Goal: Information Seeking & Learning: Understand process/instructions

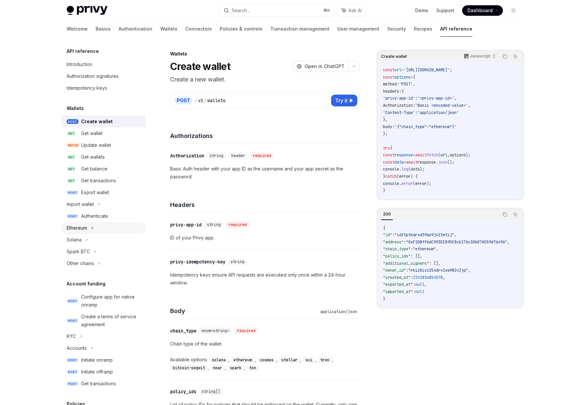
scroll to position [5, 0]
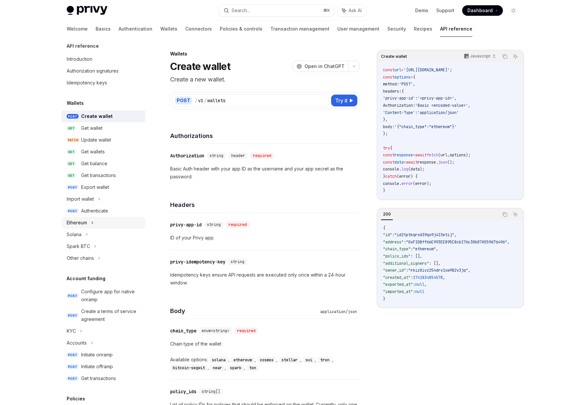
click at [90, 222] on div "Ethereum" at bounding box center [103, 223] width 84 height 12
type textarea "*"
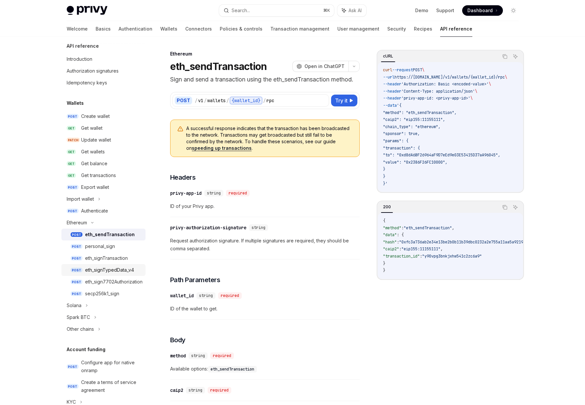
click at [104, 270] on div "eth_signTypedData_v4" at bounding box center [109, 270] width 49 height 8
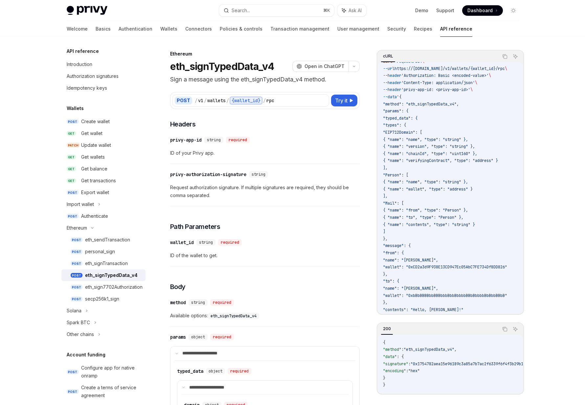
scroll to position [21, 0]
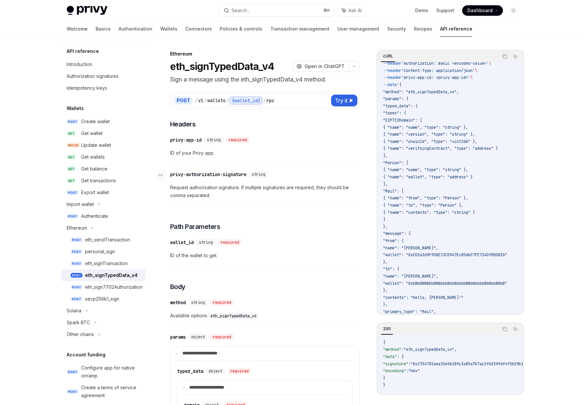
drag, startPoint x: 344, startPoint y: 103, endPoint x: 274, endPoint y: 174, distance: 99.4
click at [274, 174] on div "Ethereum eth_signTypedData_v4 OpenAI Open in ChatGPT Sign a message using the e…" at bounding box center [203, 404] width 315 height 709
click at [107, 128] on link "GET Get wallet" at bounding box center [103, 133] width 84 height 12
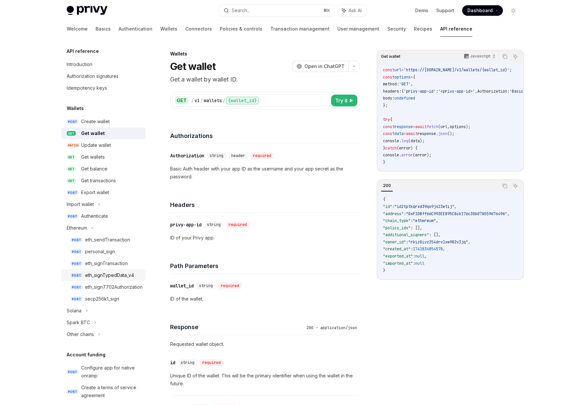
click at [113, 275] on div "eth_signTypedData_v4" at bounding box center [109, 275] width 49 height 8
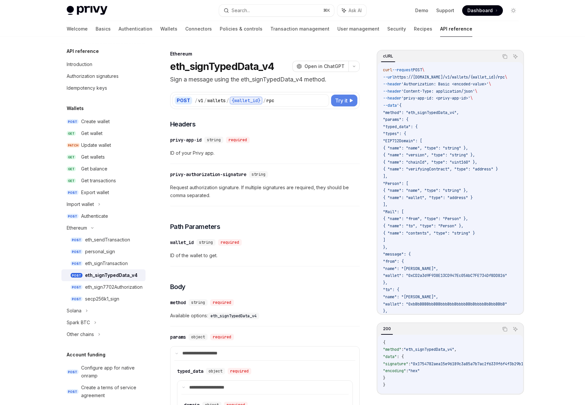
click at [342, 101] on span "Try it" at bounding box center [341, 101] width 12 height 8
type textarea "*"
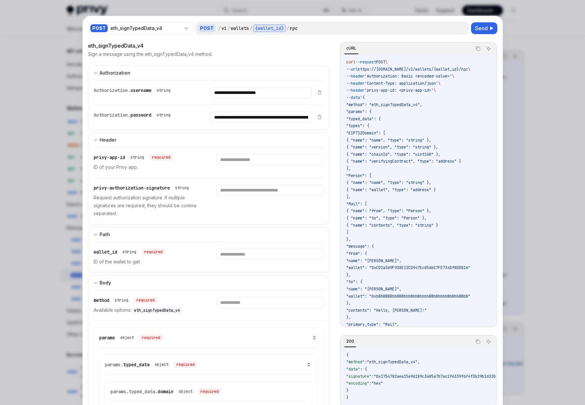
click at [423, 71] on span "https://[DOMAIN_NAME]/v1/wallets/{wallet_id}/rpc" at bounding box center [413, 69] width 110 height 5
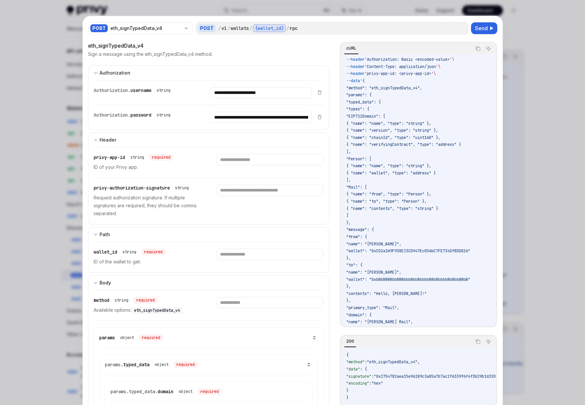
scroll to position [16, 0]
click at [265, 93] on input "**********" at bounding box center [260, 92] width 101 height 11
click at [266, 127] on div "**********" at bounding box center [203, 117] width 218 height 24
click at [267, 98] on input "**********" at bounding box center [260, 92] width 101 height 11
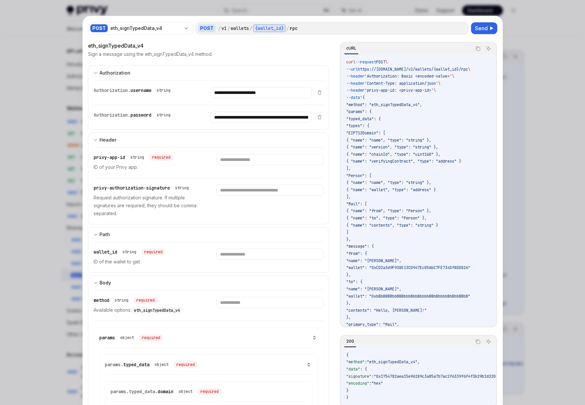
click at [419, 76] on span "'Authorization: Basic <encoded-value>'" at bounding box center [407, 76] width 87 height 5
click at [283, 98] on input "**********" at bounding box center [260, 92] width 101 height 11
click at [322, 118] on button at bounding box center [319, 116] width 8 height 5
click at [281, 98] on input "text" at bounding box center [260, 92] width 101 height 11
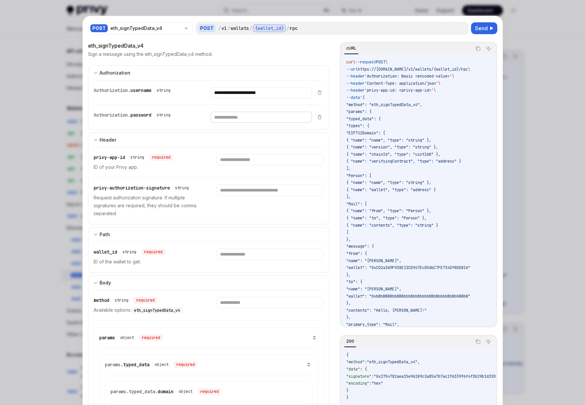
type input "*"
type input "****"
click at [276, 96] on input "**********" at bounding box center [260, 92] width 101 height 11
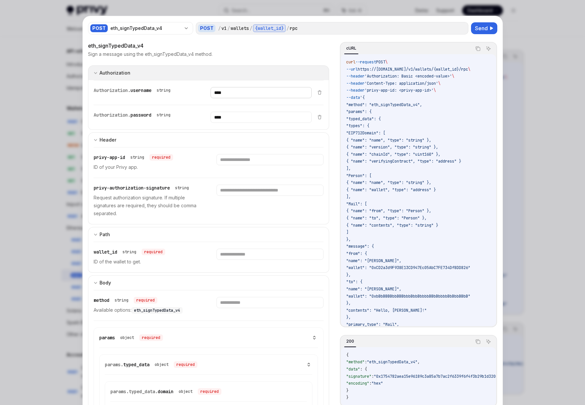
type input "****"
click at [255, 70] on button "Authorization Basic Auth" at bounding box center [208, 72] width 241 height 15
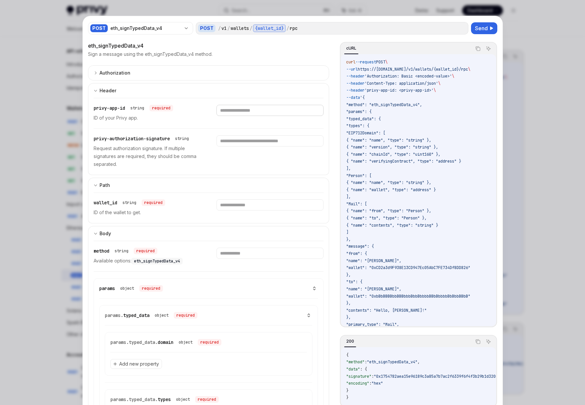
click at [0, 0] on input "text" at bounding box center [0, 0] width 0 height 0
click at [166, 76] on button "Authorization Basic Auth" at bounding box center [208, 72] width 241 height 15
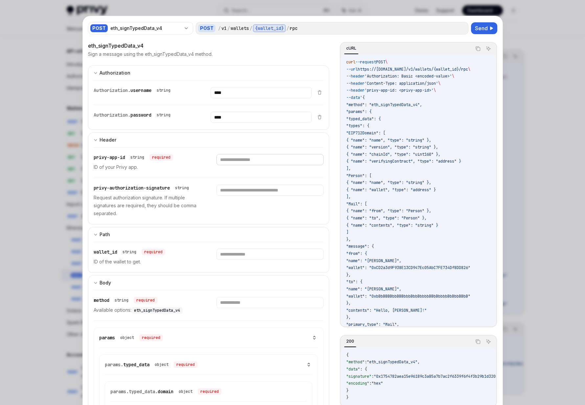
click at [244, 98] on input "text" at bounding box center [260, 92] width 101 height 11
type input "****"
click at [247, 181] on div "privy-authorization-signature string Request authorization signature. If multip…" at bounding box center [209, 201] width 230 height 46
click at [247, 98] on input "text" at bounding box center [260, 92] width 101 height 11
type input "****"
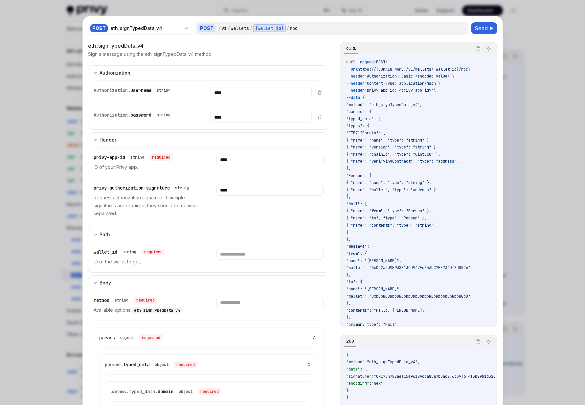
click at [246, 208] on div "****" at bounding box center [269, 201] width 107 height 33
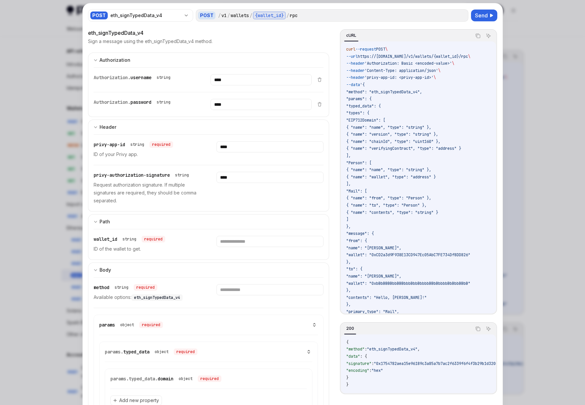
scroll to position [16, 0]
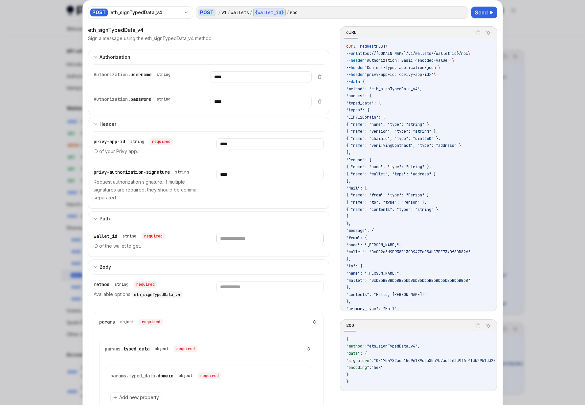
click at [238, 82] on input "text" at bounding box center [260, 76] width 101 height 11
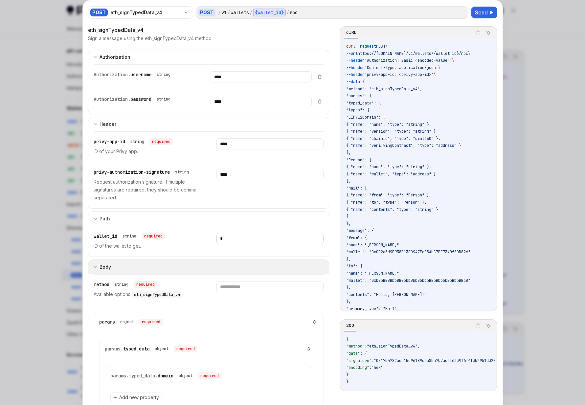
type input "*"
click at [236, 263] on button "Body" at bounding box center [208, 266] width 241 height 15
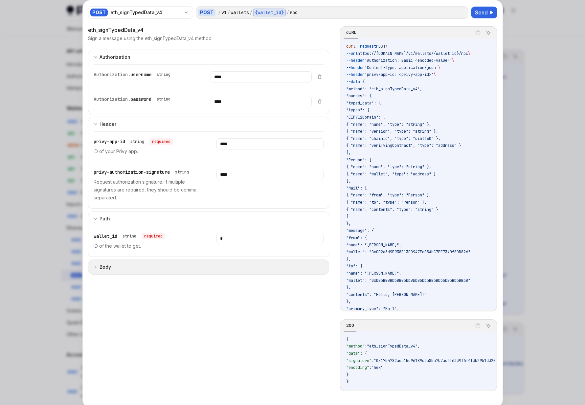
click at [236, 264] on button "Body" at bounding box center [208, 266] width 241 height 15
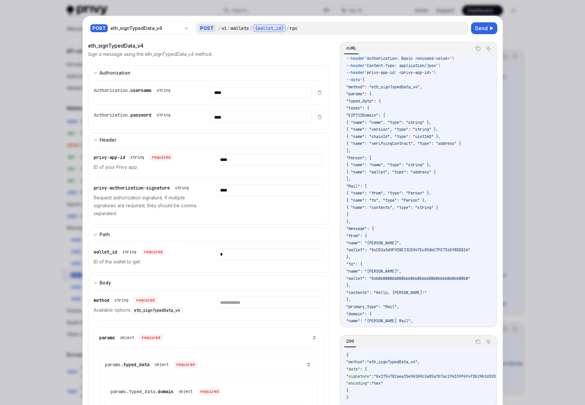
scroll to position [0, 0]
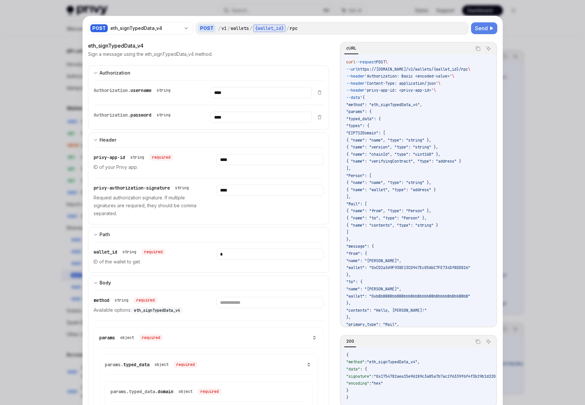
click at [485, 28] on span "Send" at bounding box center [481, 28] width 13 height 8
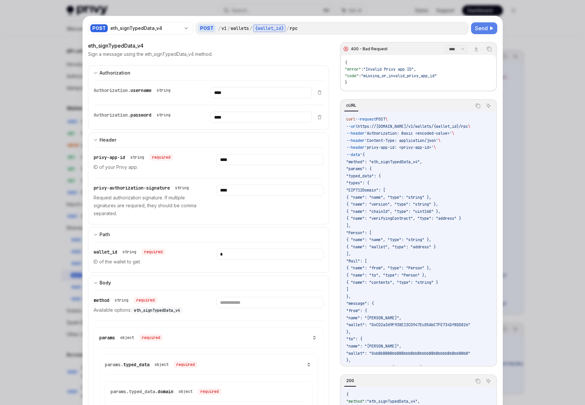
click at [409, 55] on div "{ "error" : "Invalid Privy app ID" , "code" : "missing_or_invalid_privy_app_id"…" at bounding box center [418, 72] width 155 height 35
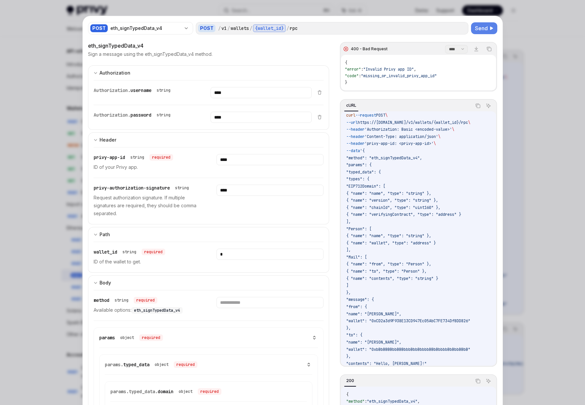
scroll to position [3, 0]
click at [389, 133] on code "curl --request POST \ --url https://api.privy.io/v1/wallets/{wallet_id}/rpc \ -…" at bounding box center [428, 279] width 165 height 333
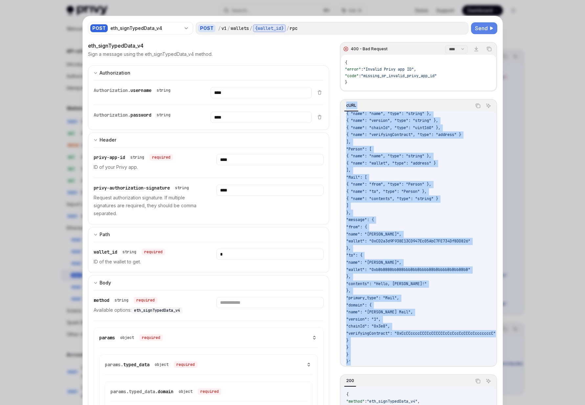
scroll to position [0, 0]
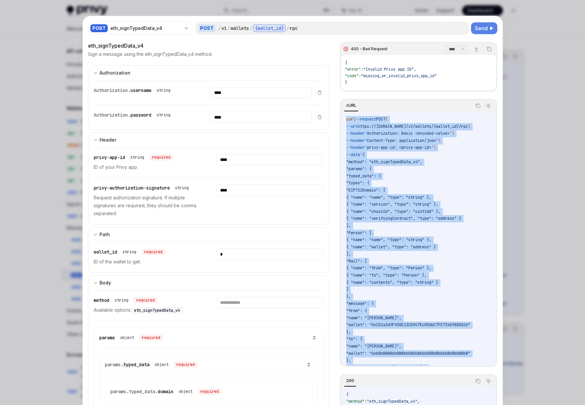
drag, startPoint x: 368, startPoint y: 359, endPoint x: 342, endPoint y: 120, distance: 241.0
click at [342, 120] on div "curl --request POST \ --url https://api.privy.io/v1/wallets/{wallet_id}/rpc \ -…" at bounding box center [418, 238] width 155 height 254
copy code "curl --request POST \ --url https://api.privy.io/v1/wallets/{wallet_id}/rpc \ -…"
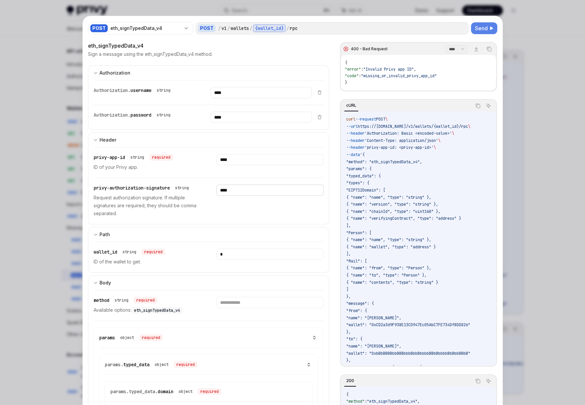
click at [252, 98] on input "****" at bounding box center [260, 92] width 101 height 11
type input "*******"
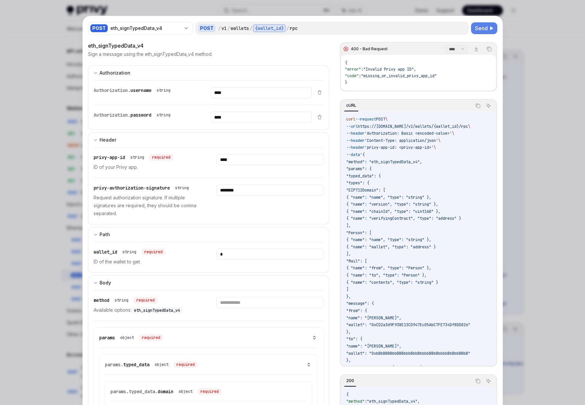
click at [49, 154] on div at bounding box center [292, 202] width 585 height 405
type textarea "*"
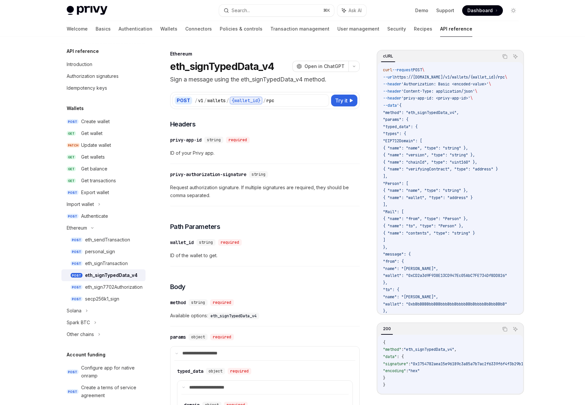
click at [324, 108] on div "POST / v1 / wallets / {wallet_id} / rpc Try it" at bounding box center [264, 100] width 189 height 17
click at [343, 102] on span "Try it" at bounding box center [341, 101] width 12 height 8
type textarea "*"
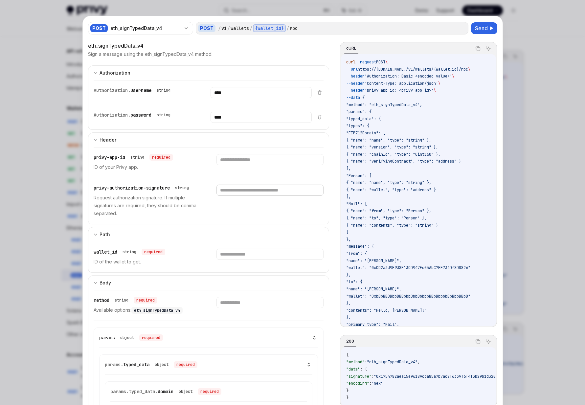
click at [243, 98] on input "text" at bounding box center [260, 92] width 101 height 11
type input "*"
type input "**********"
click at [482, 29] on span "Send" at bounding box center [481, 28] width 13 height 8
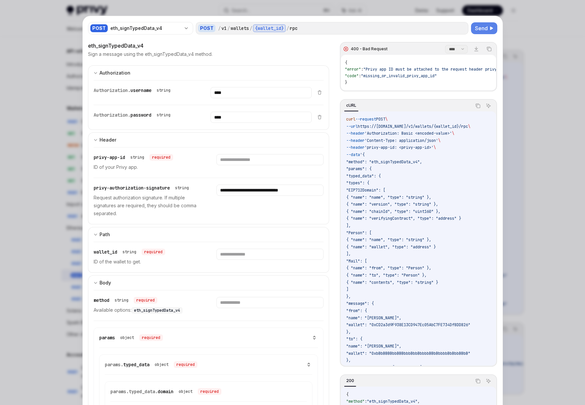
click at [47, 198] on div at bounding box center [292, 202] width 585 height 405
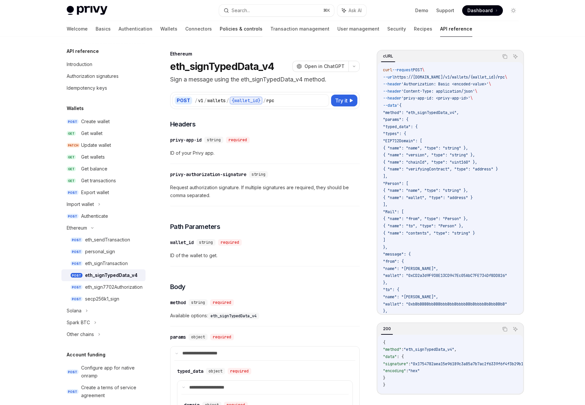
click at [221, 26] on link "Policies & controls" at bounding box center [241, 29] width 43 height 16
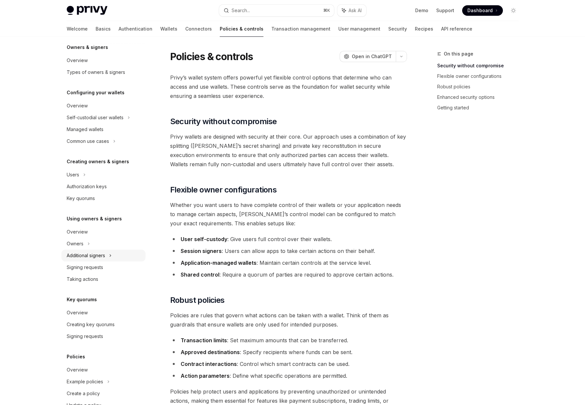
scroll to position [57, 0]
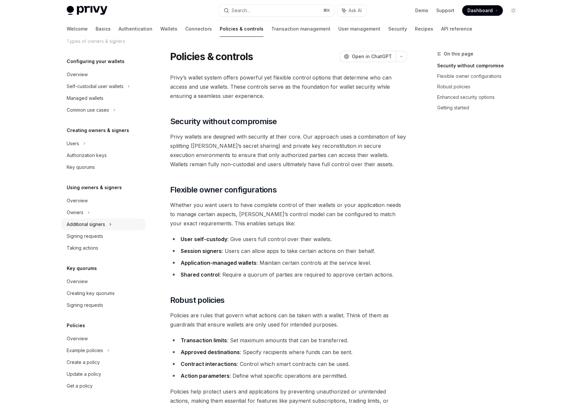
click at [90, 222] on div "Additional signers" at bounding box center [86, 224] width 38 height 8
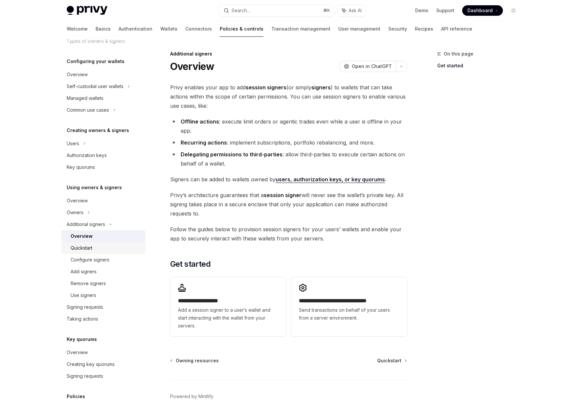
click at [90, 247] on div "Quickstart" at bounding box center [82, 248] width 22 height 8
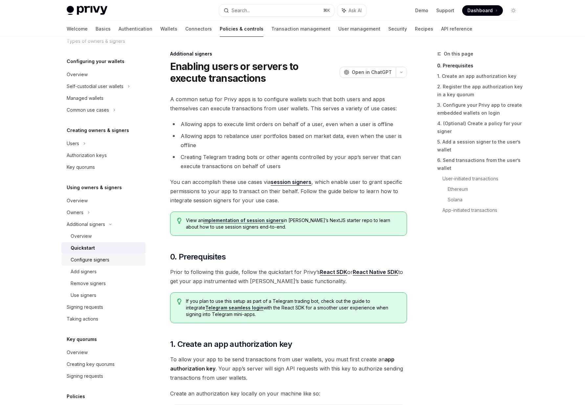
click at [88, 258] on div "Configure signers" at bounding box center [90, 260] width 39 height 8
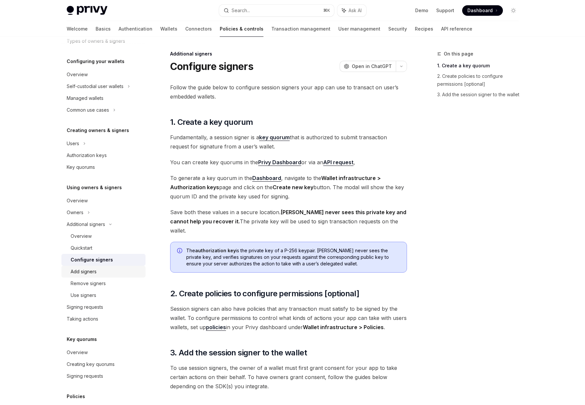
click at [106, 271] on div "Add signers" at bounding box center [106, 272] width 71 height 8
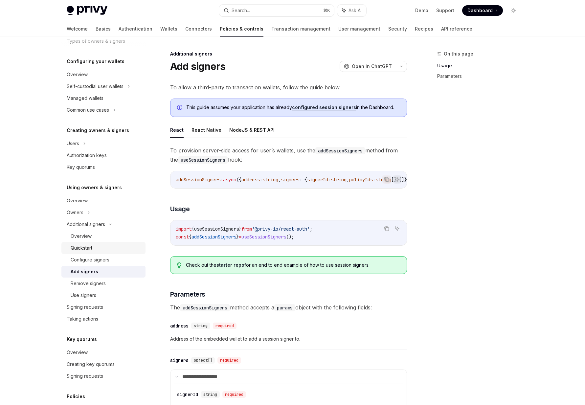
click at [84, 251] on div "Quickstart" at bounding box center [82, 248] width 22 height 8
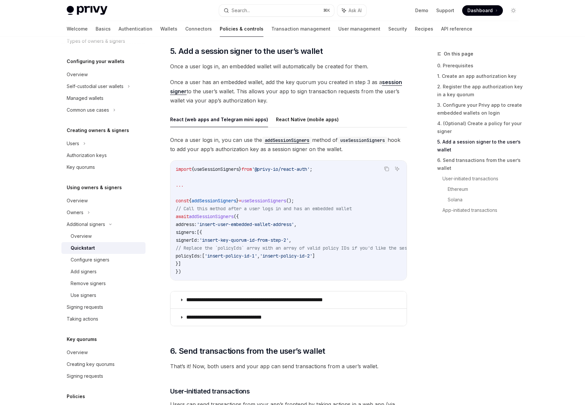
scroll to position [999, 0]
click at [300, 125] on button "React Native (mobile apps)" at bounding box center [307, 119] width 63 height 15
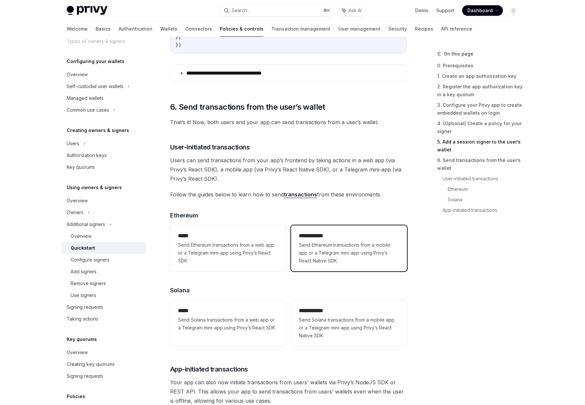
scroll to position [1238, 0]
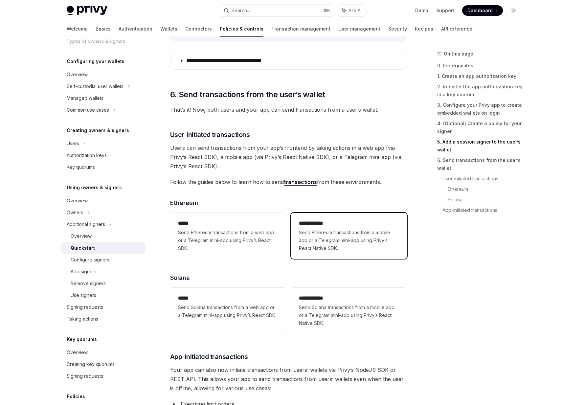
click at [333, 240] on span "Send Ethereum transactions from a mobile app or a Telegram mini-app using Privy…" at bounding box center [349, 240] width 100 height 24
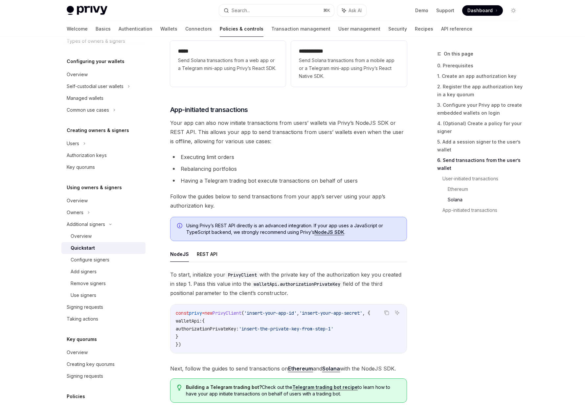
scroll to position [1575, 0]
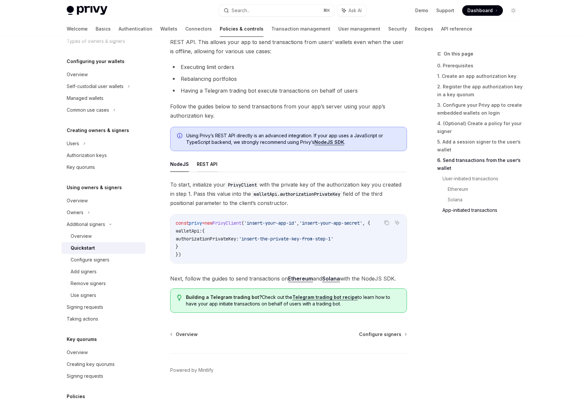
click at [202, 166] on button "REST API" at bounding box center [207, 163] width 21 height 15
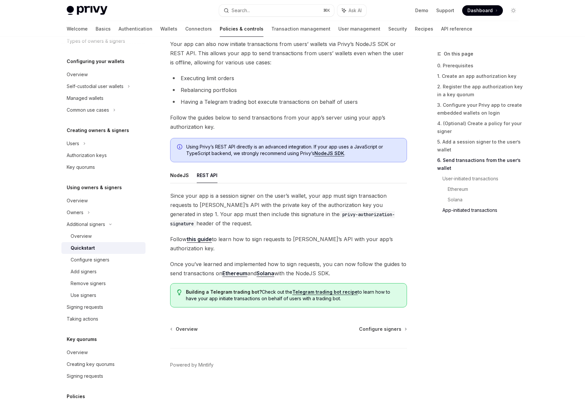
scroll to position [1557, 0]
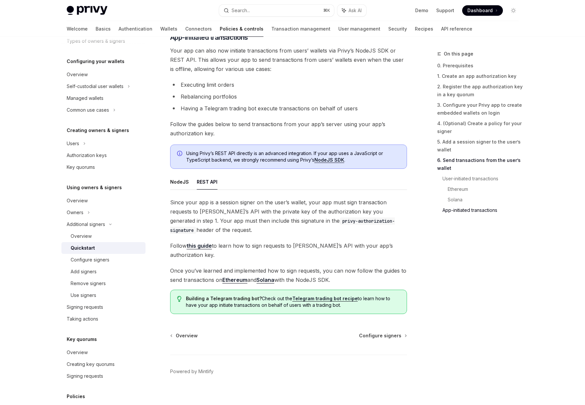
click at [194, 249] on link "this guide" at bounding box center [198, 245] width 25 height 7
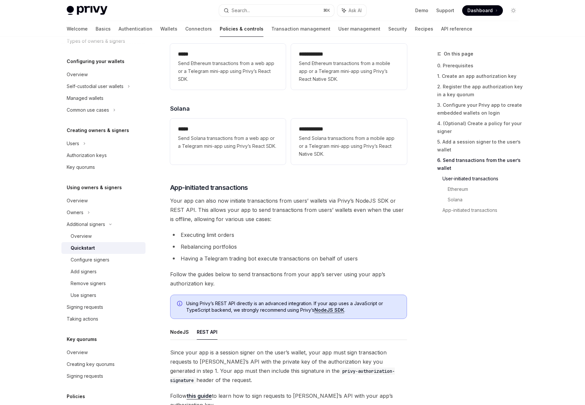
scroll to position [1575, 0]
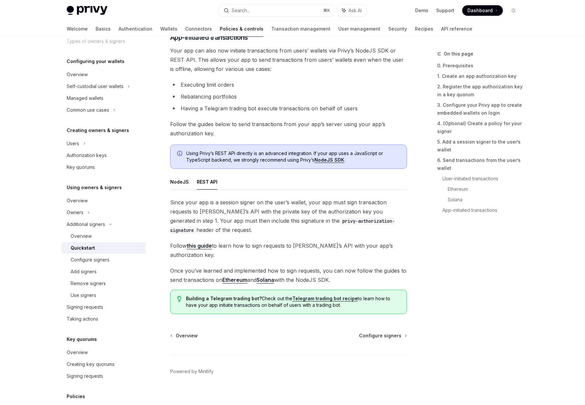
click at [235, 276] on link "Ethereum" at bounding box center [234, 279] width 25 height 7
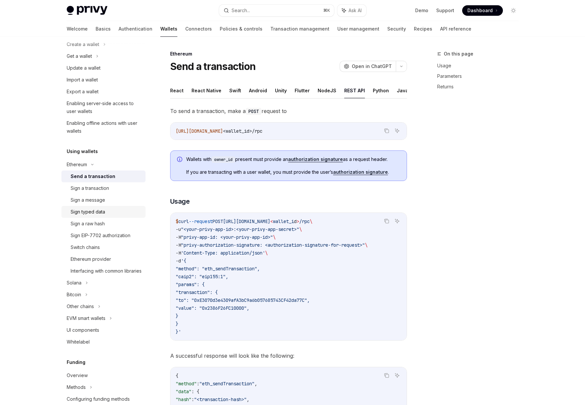
click at [102, 213] on div "Sign typed data" at bounding box center [88, 212] width 34 height 8
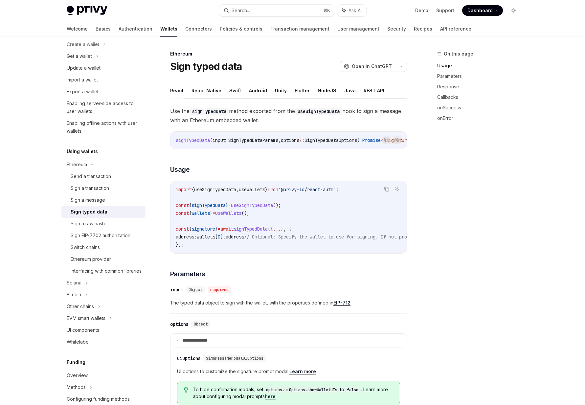
click at [363, 88] on button "REST API" at bounding box center [373, 90] width 21 height 15
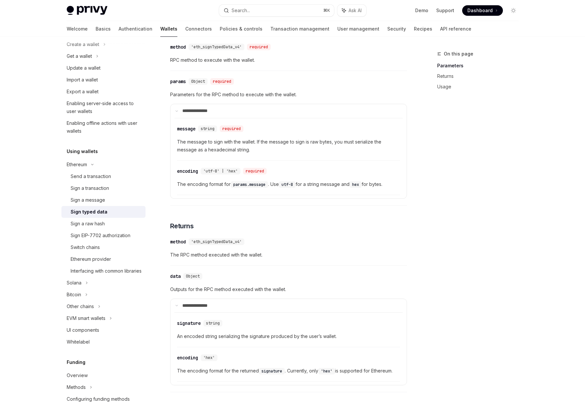
scroll to position [130, 0]
click at [255, 230] on div "**********" at bounding box center [288, 395] width 237 height 837
click at [24, 206] on div "Privy Docs home page Search... ⌘ K Ask AI Demo Support Dashboard Dashboard Sear…" at bounding box center [292, 390] width 585 height 1041
click at [337, 31] on link "User management" at bounding box center [358, 29] width 42 height 16
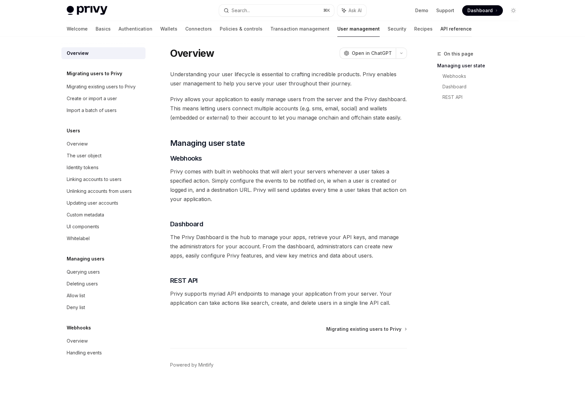
click at [440, 27] on link "API reference" at bounding box center [455, 29] width 31 height 16
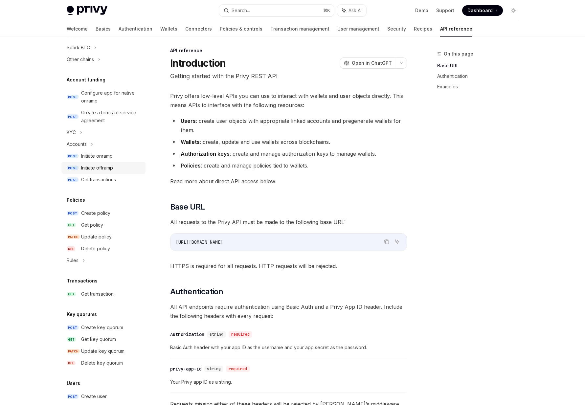
scroll to position [273, 0]
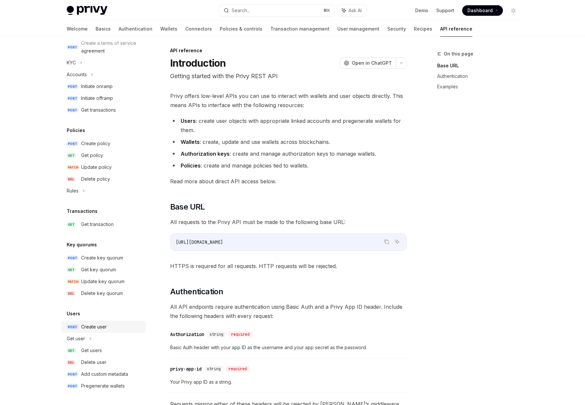
click at [86, 330] on div "Create user" at bounding box center [94, 327] width 26 height 8
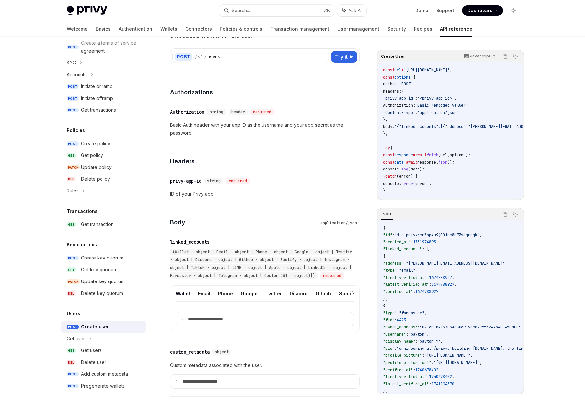
scroll to position [0, 207]
click at [347, 301] on button "Custom JWT" at bounding box center [352, 293] width 30 height 15
type textarea "*"
click at [243, 326] on summary "**********" at bounding box center [265, 319] width 178 height 14
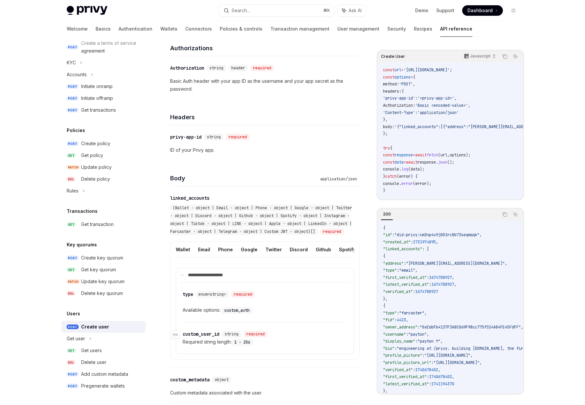
click at [207, 337] on div "custom_user_id" at bounding box center [201, 334] width 37 height 7
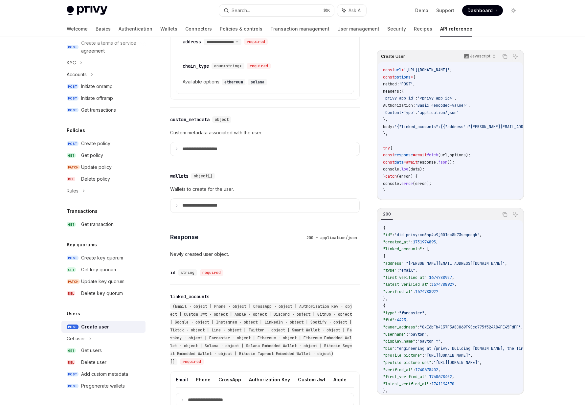
scroll to position [391, 0]
